Goal: Task Accomplishment & Management: Complete application form

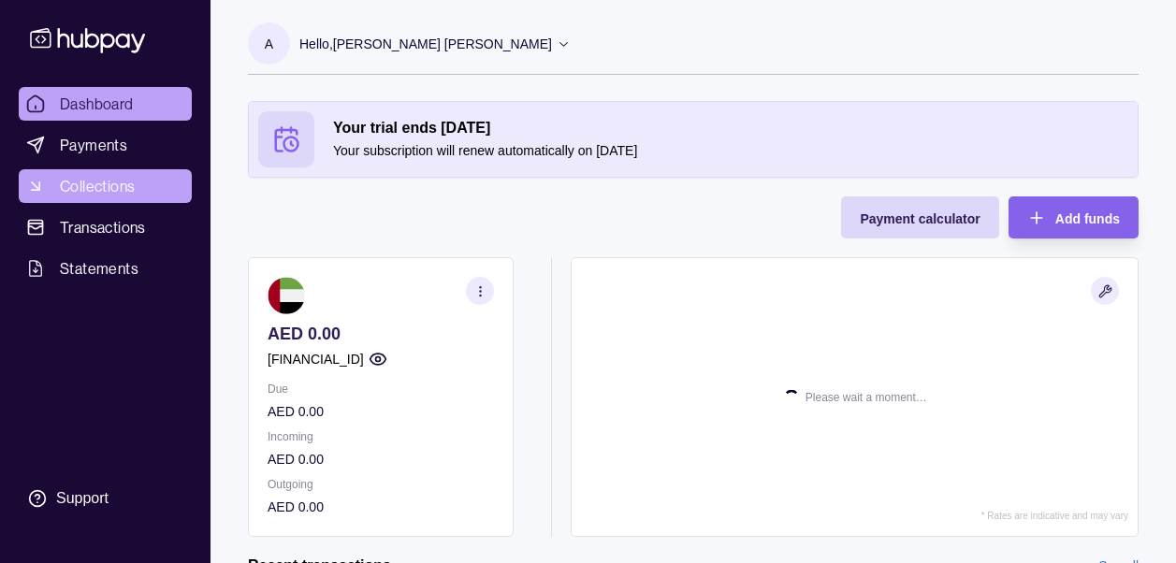
click at [133, 181] on span "Collections" at bounding box center [97, 186] width 75 height 22
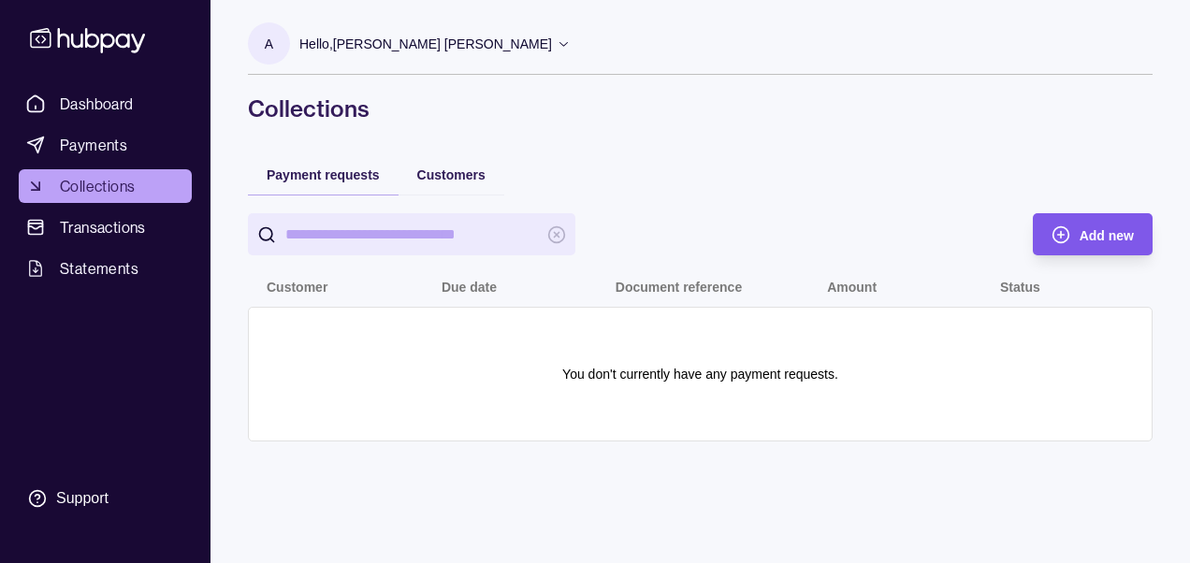
click at [1086, 235] on span "Add new" at bounding box center [1106, 235] width 54 height 15
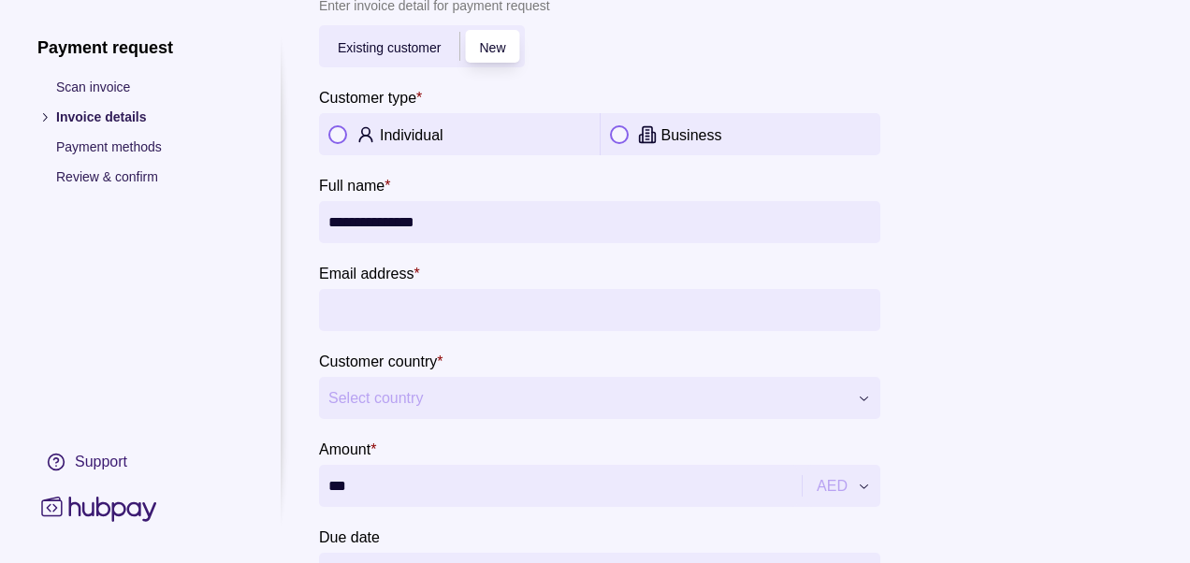
scroll to position [87, 0]
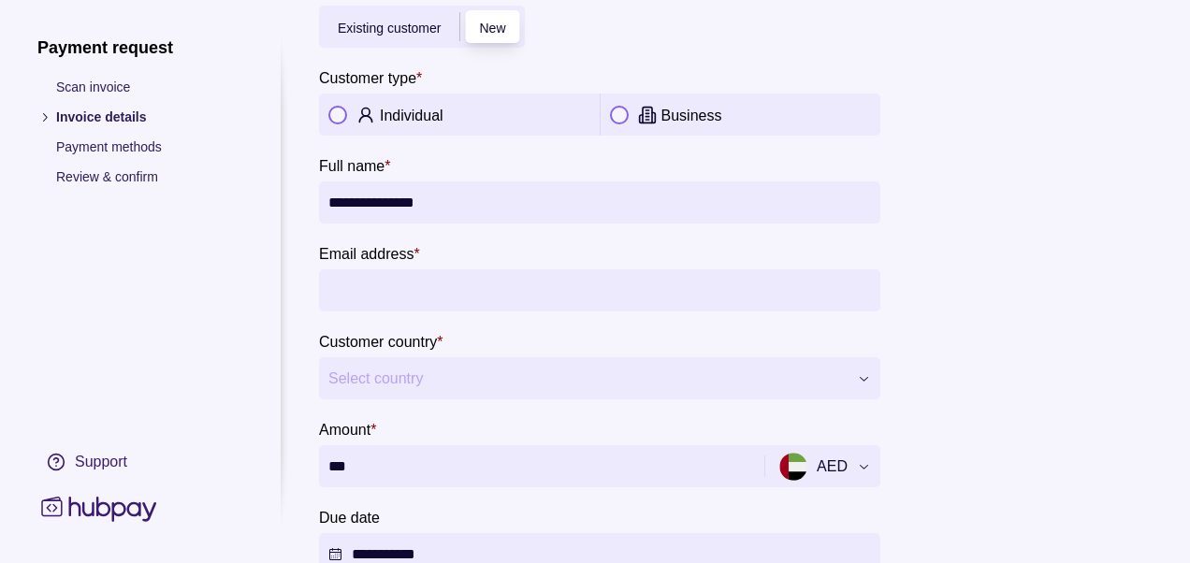
click at [547, 296] on input "Email address *" at bounding box center [599, 290] width 542 height 42
paste input "**********"
type input "**********"
click at [528, 386] on span "Select country" at bounding box center [587, 379] width 519 height 22
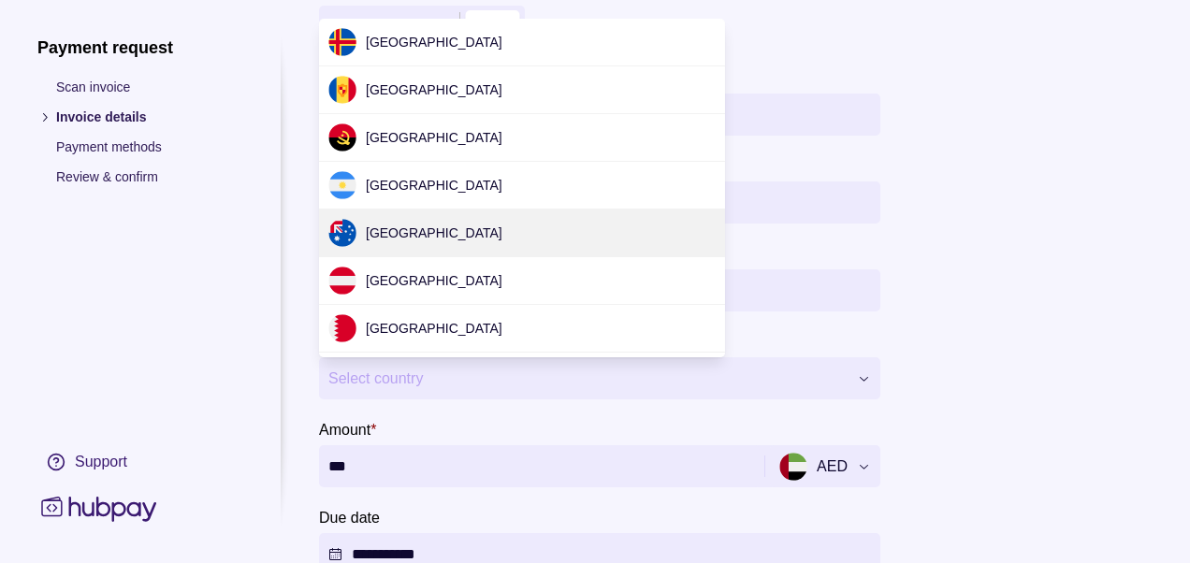
scroll to position [5722, 0]
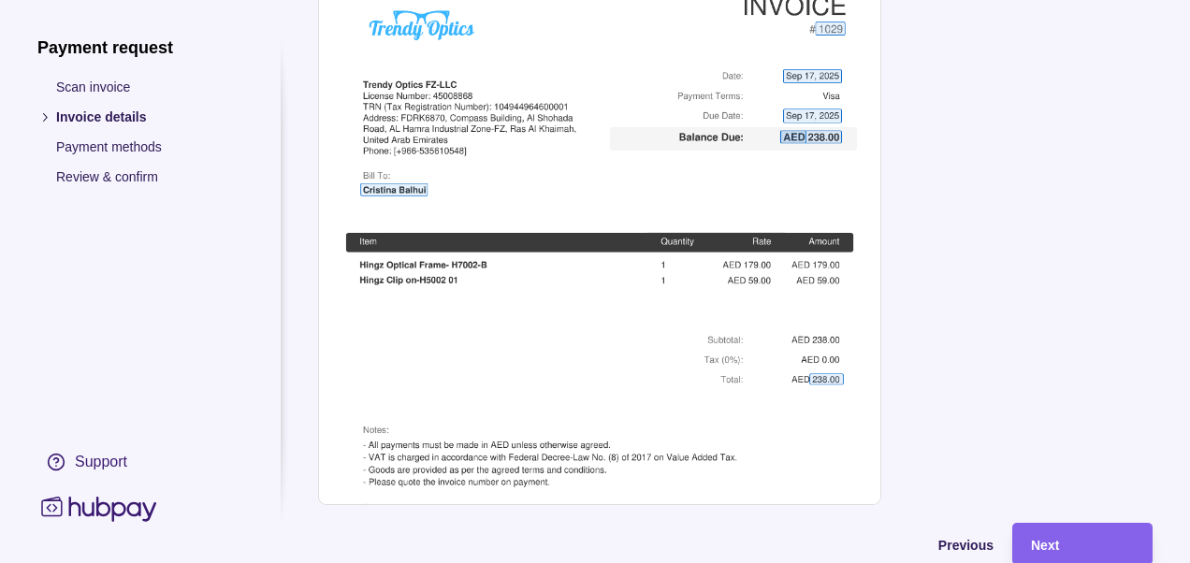
scroll to position [898, 0]
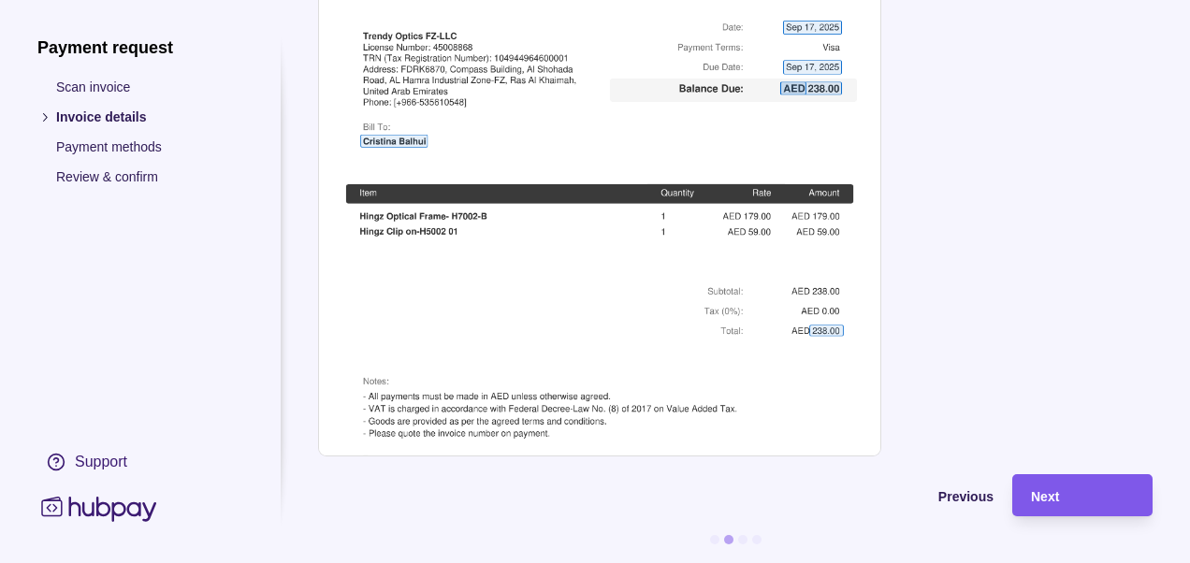
click at [1061, 484] on div "Next" at bounding box center [1082, 495] width 103 height 22
click at [1062, 484] on div "Next" at bounding box center [1082, 495] width 103 height 22
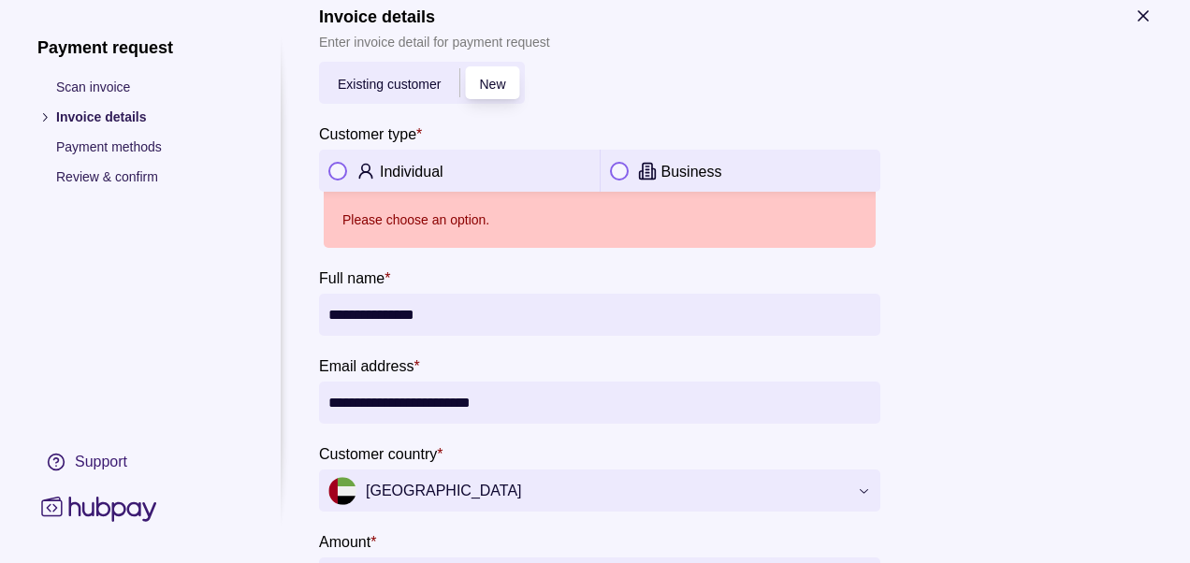
scroll to position [0, 0]
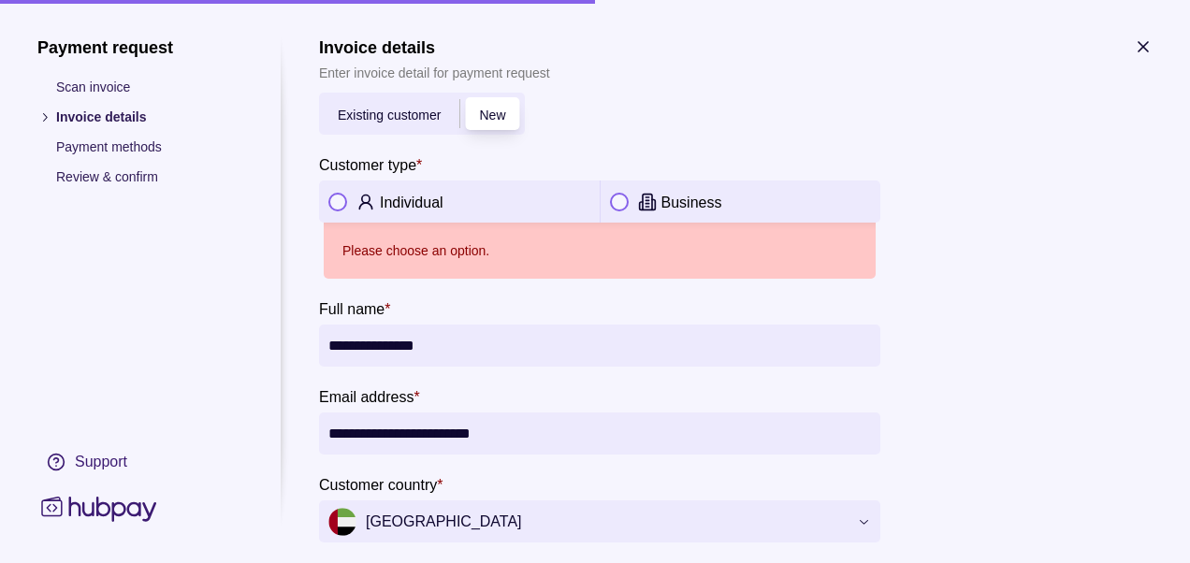
click at [469, 195] on div "Individual" at bounding box center [485, 202] width 210 height 22
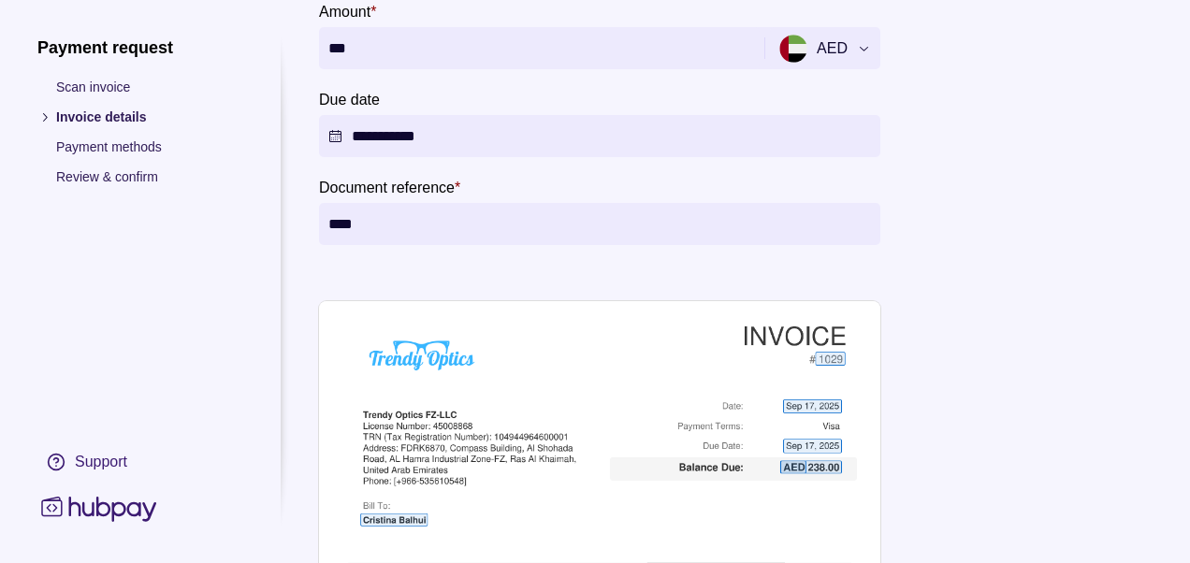
scroll to position [898, 0]
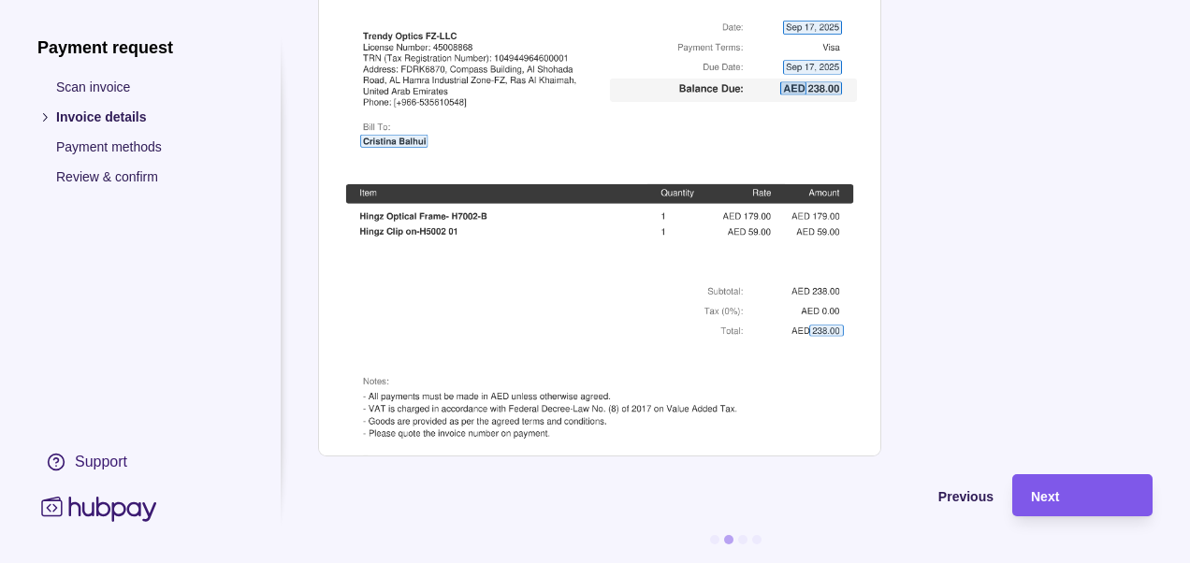
click at [1050, 489] on span "Next" at bounding box center [1045, 496] width 28 height 15
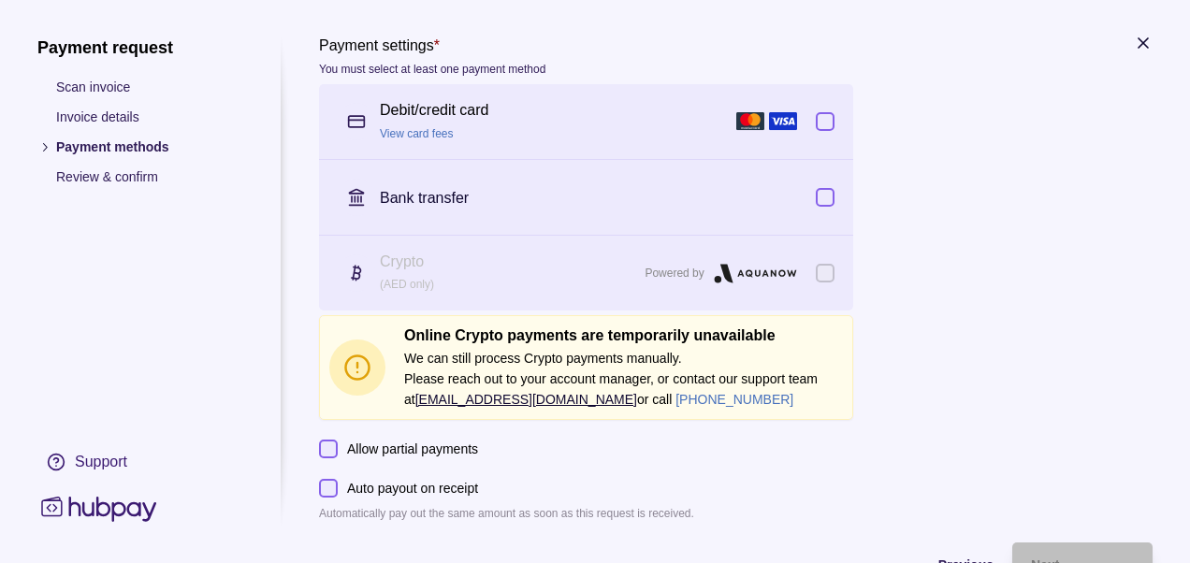
scroll to position [0, 0]
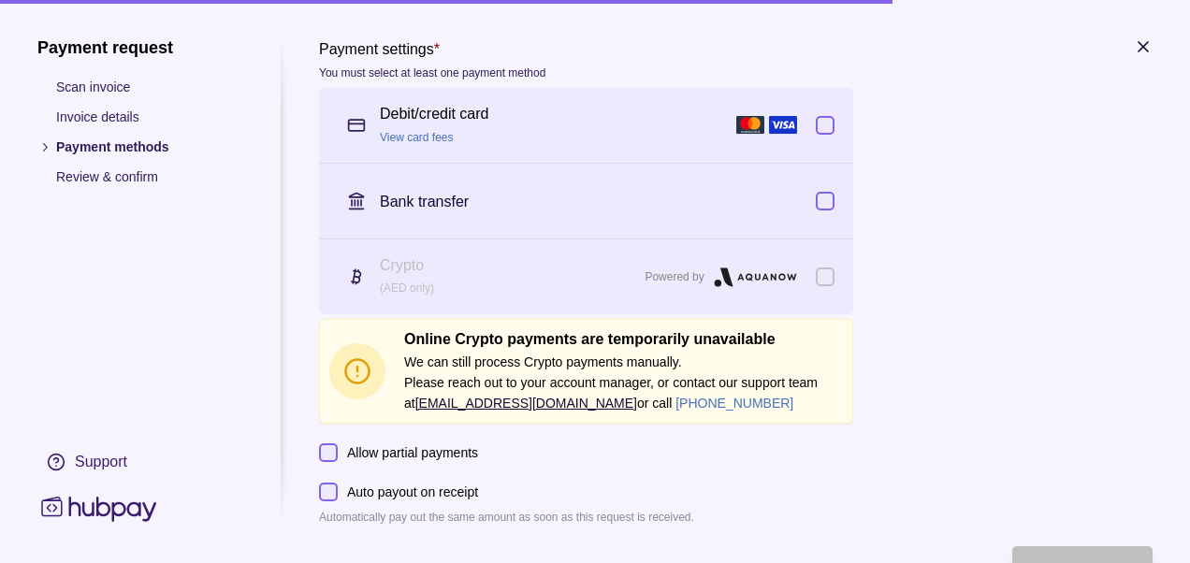
click at [829, 130] on button "button" at bounding box center [824, 125] width 19 height 19
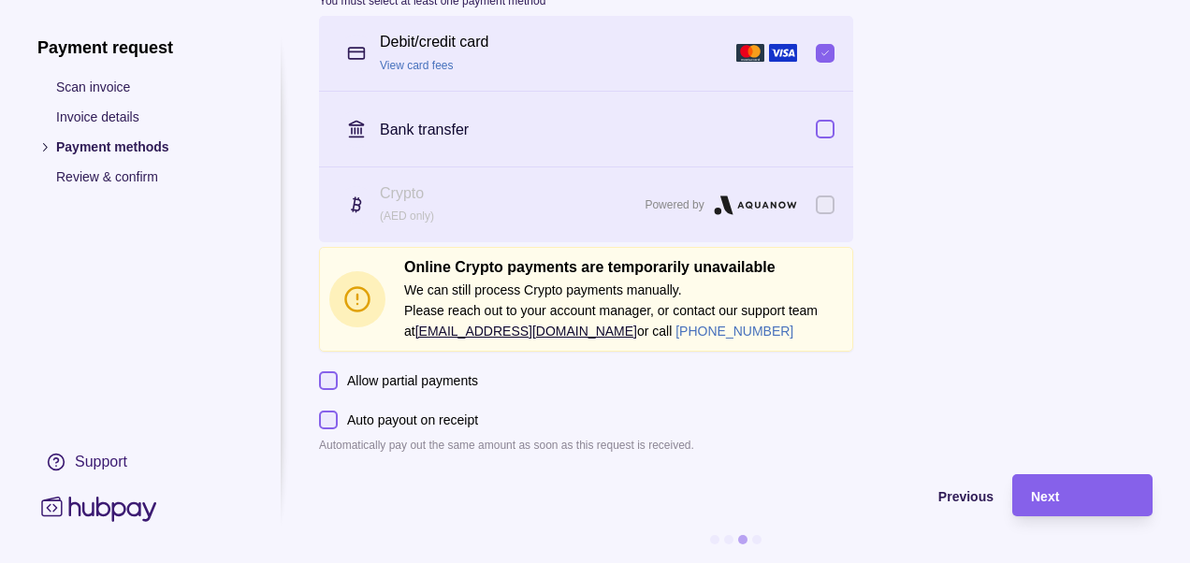
scroll to position [85, 0]
click at [1076, 484] on div "Next" at bounding box center [1082, 495] width 103 height 22
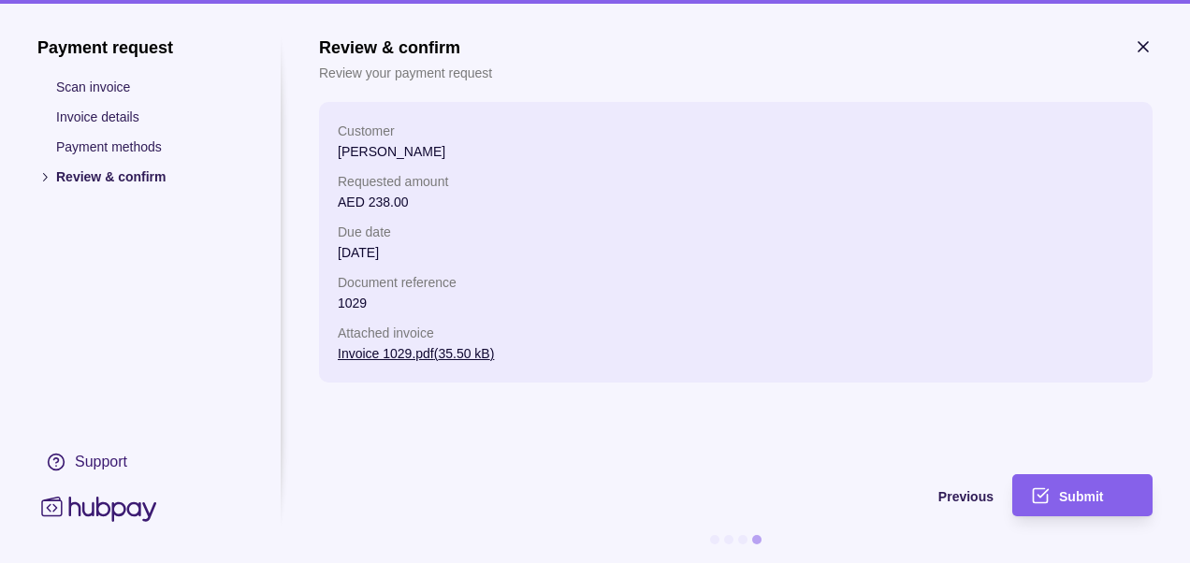
scroll to position [0, 0]
click at [1072, 498] on span "Submit" at bounding box center [1081, 496] width 44 height 15
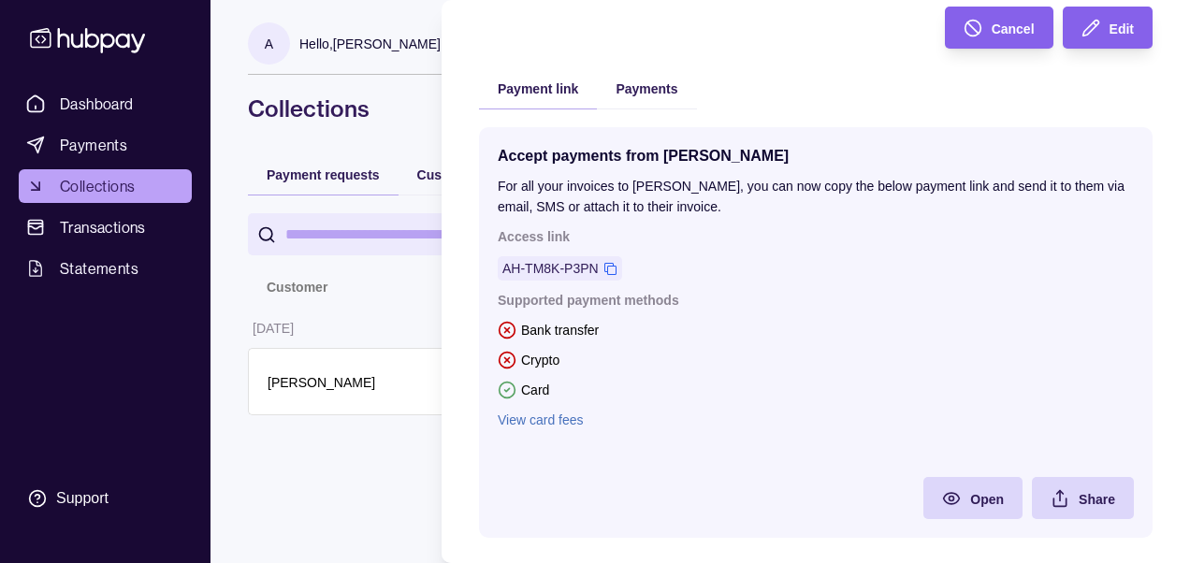
scroll to position [382, 0]
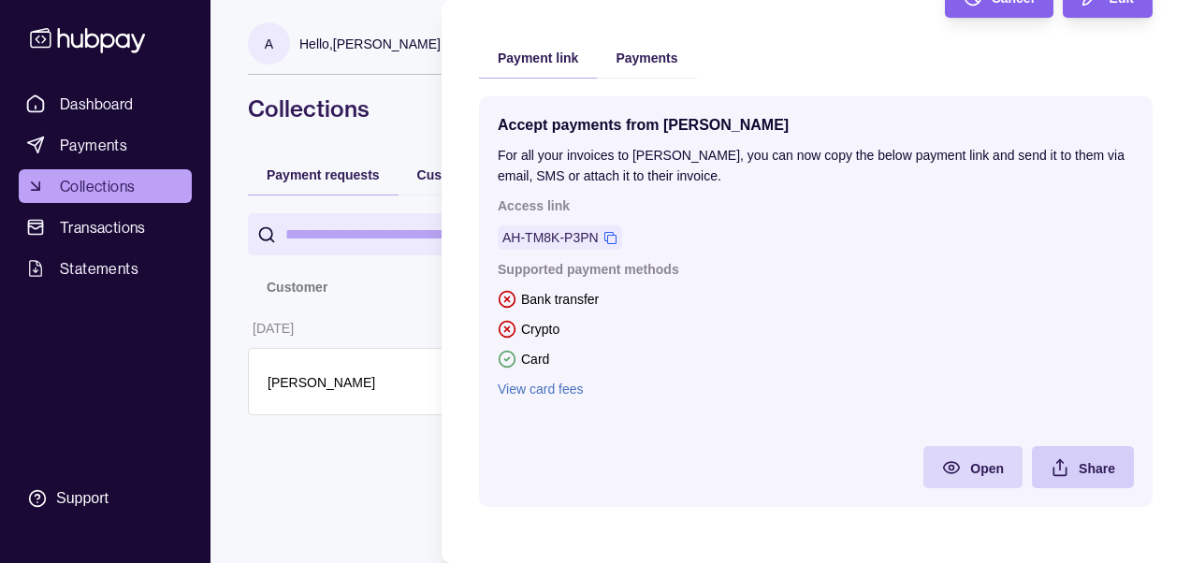
click at [1063, 483] on div "Share" at bounding box center [1068, 467] width 93 height 42
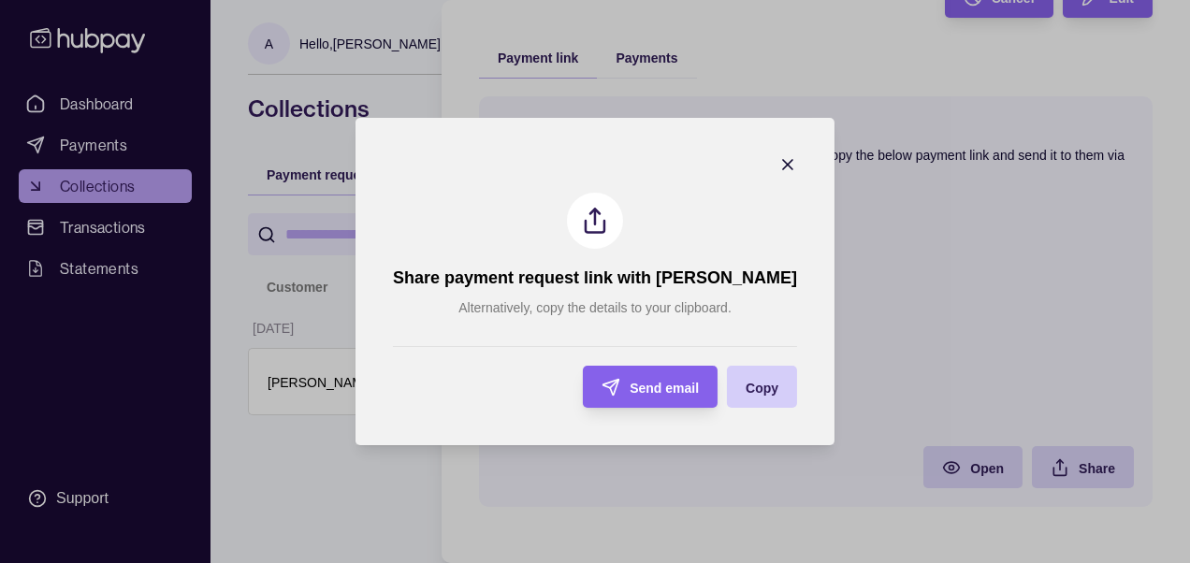
click at [762, 401] on div "Copy" at bounding box center [747, 387] width 61 height 42
drag, startPoint x: 668, startPoint y: 276, endPoint x: 728, endPoint y: 284, distance: 60.4
click at [728, 284] on h1 "Share payment request link with [PERSON_NAME]" at bounding box center [595, 277] width 404 height 21
copy h1 "[PERSON_NAME]"
click at [764, 396] on div "Copy" at bounding box center [761, 387] width 33 height 22
